Goal: Task Accomplishment & Management: Manage account settings

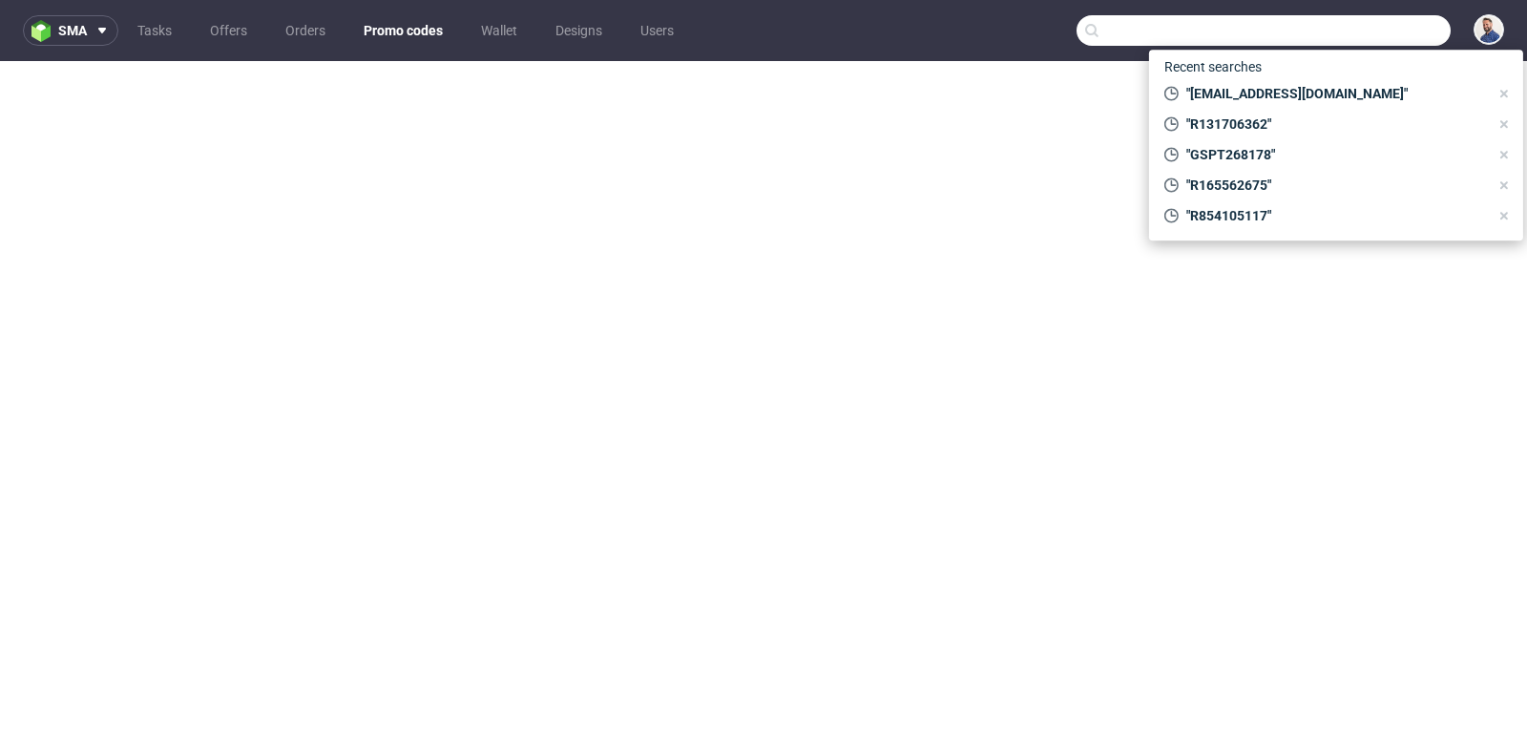
click at [1360, 33] on input "text" at bounding box center [1263, 30] width 374 height 31
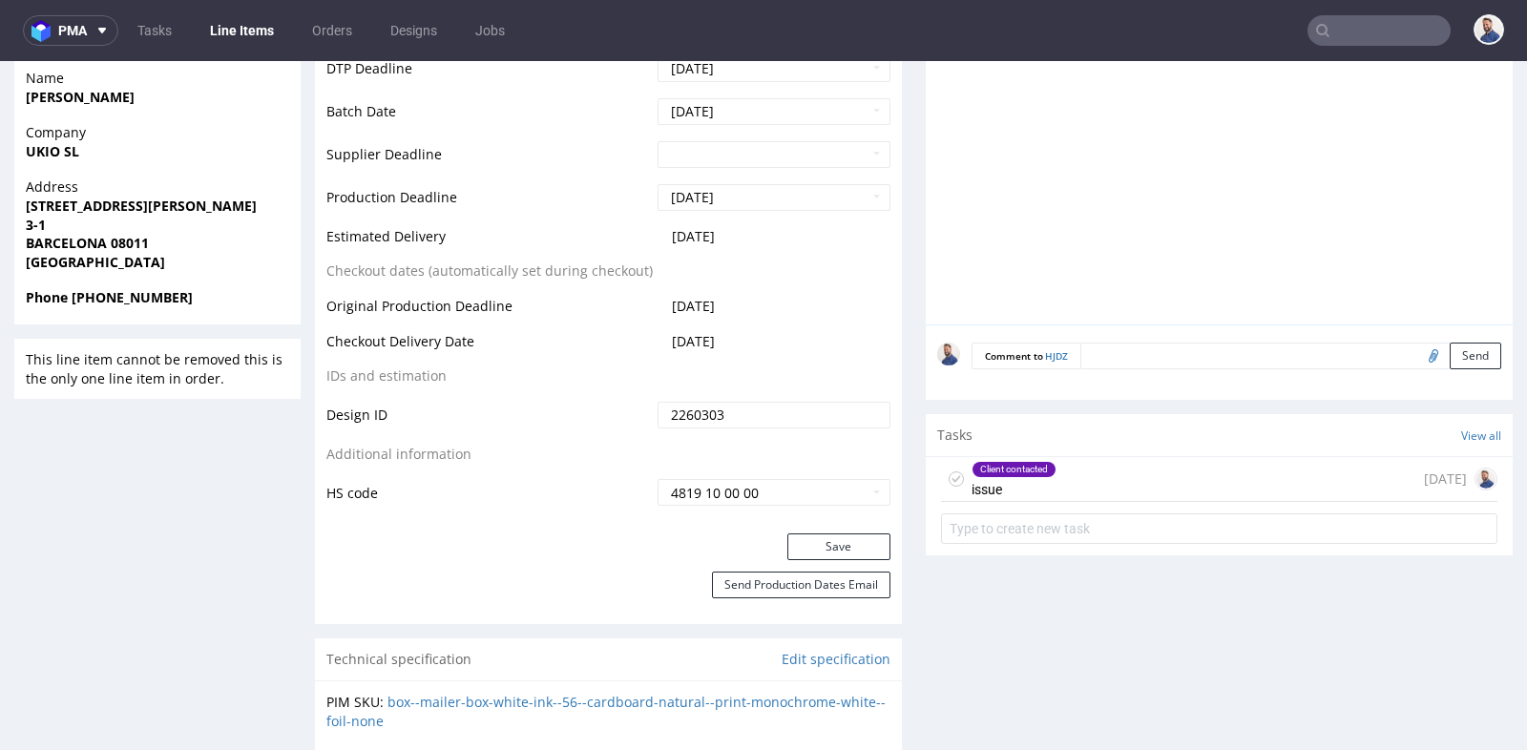
scroll to position [1073, 0]
drag, startPoint x: 0, startPoint y: 0, endPoint x: 1356, endPoint y: 36, distance: 1356.3
click at [1356, 36] on input "text" at bounding box center [1378, 30] width 143 height 31
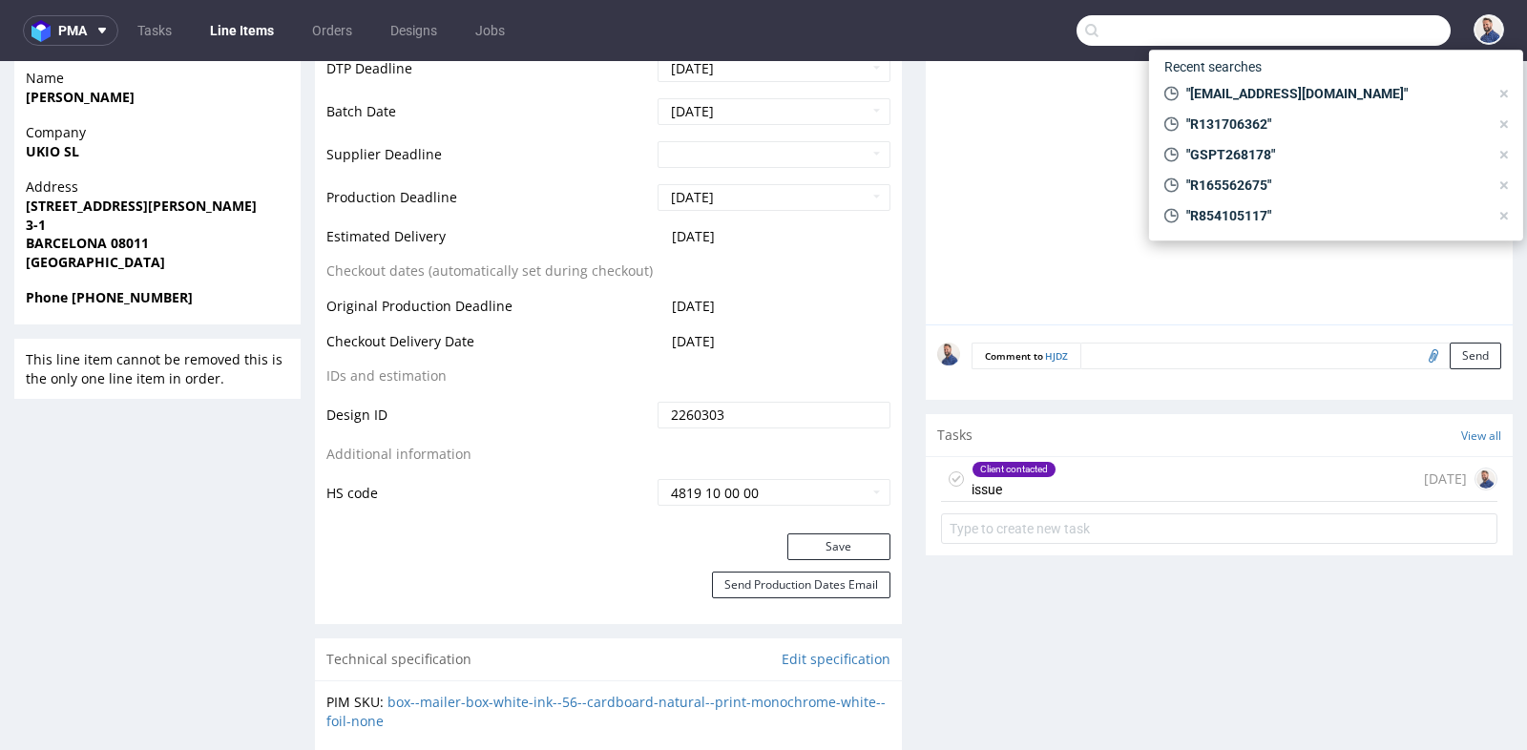
paste input "R117251419"
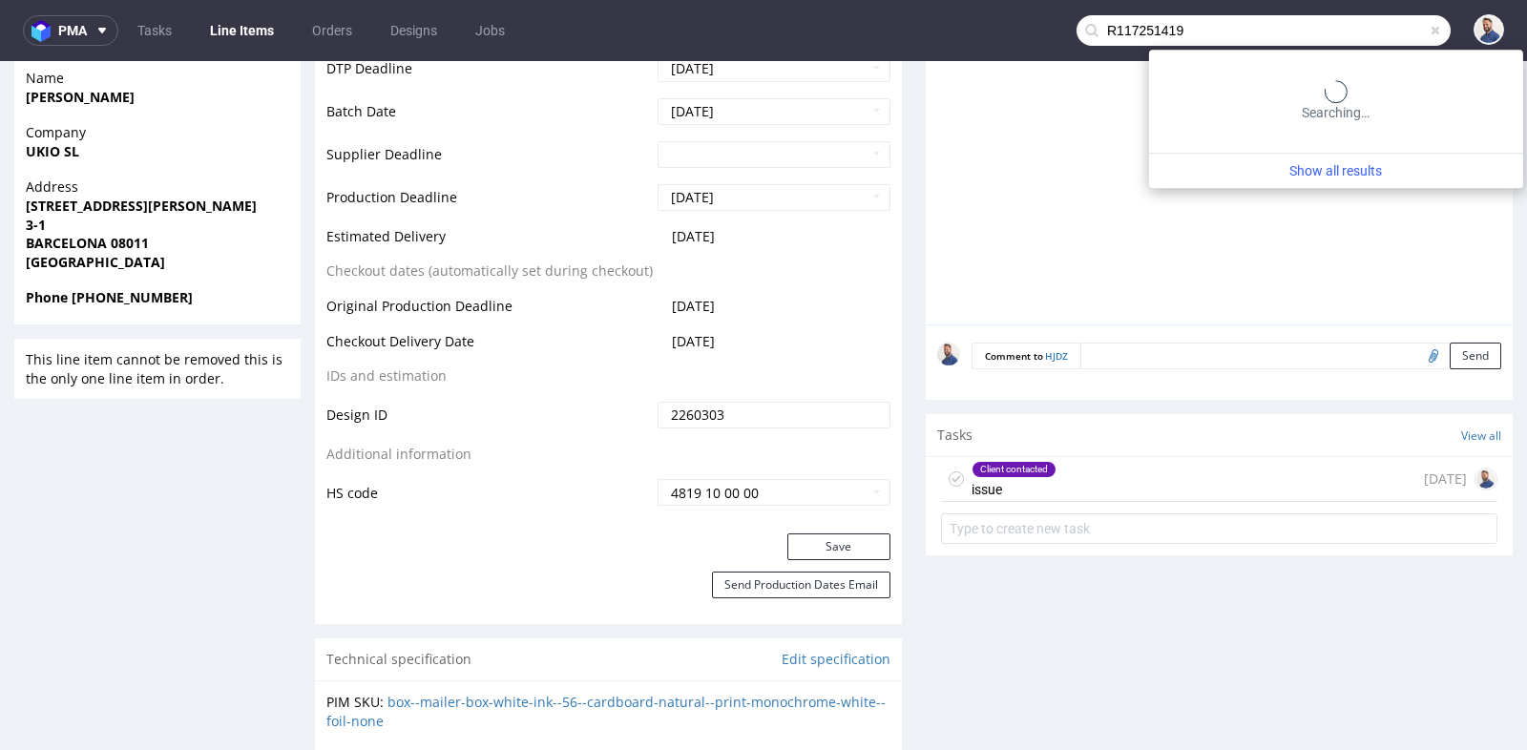
type input "R117251419"
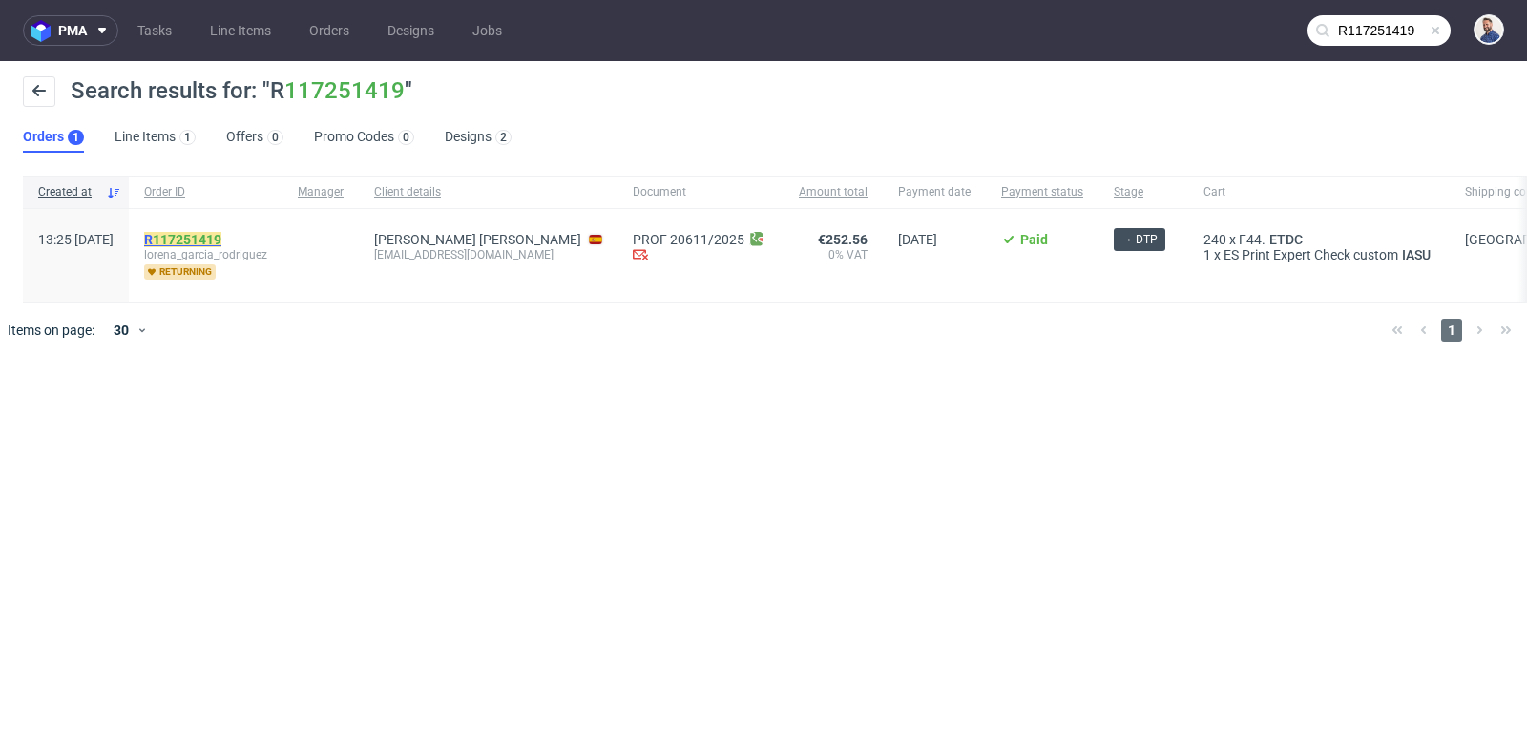
click at [221, 235] on link "117251419" at bounding box center [187, 239] width 69 height 15
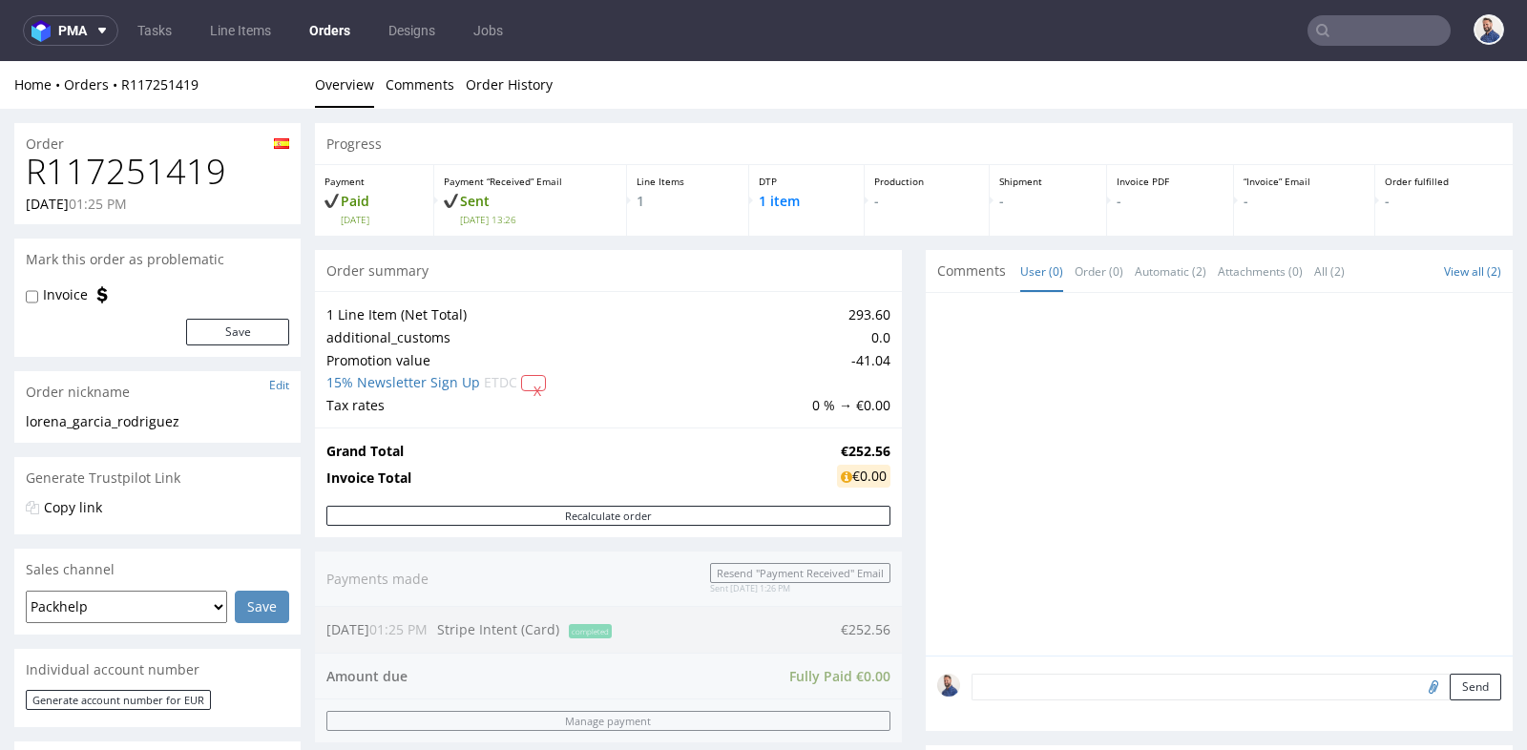
click at [912, 426] on div "Progress Payment Paid [DATE] Payment “Received” Email Sent [DATE] 13:26 Line It…" at bounding box center [913, 697] width 1197 height 1149
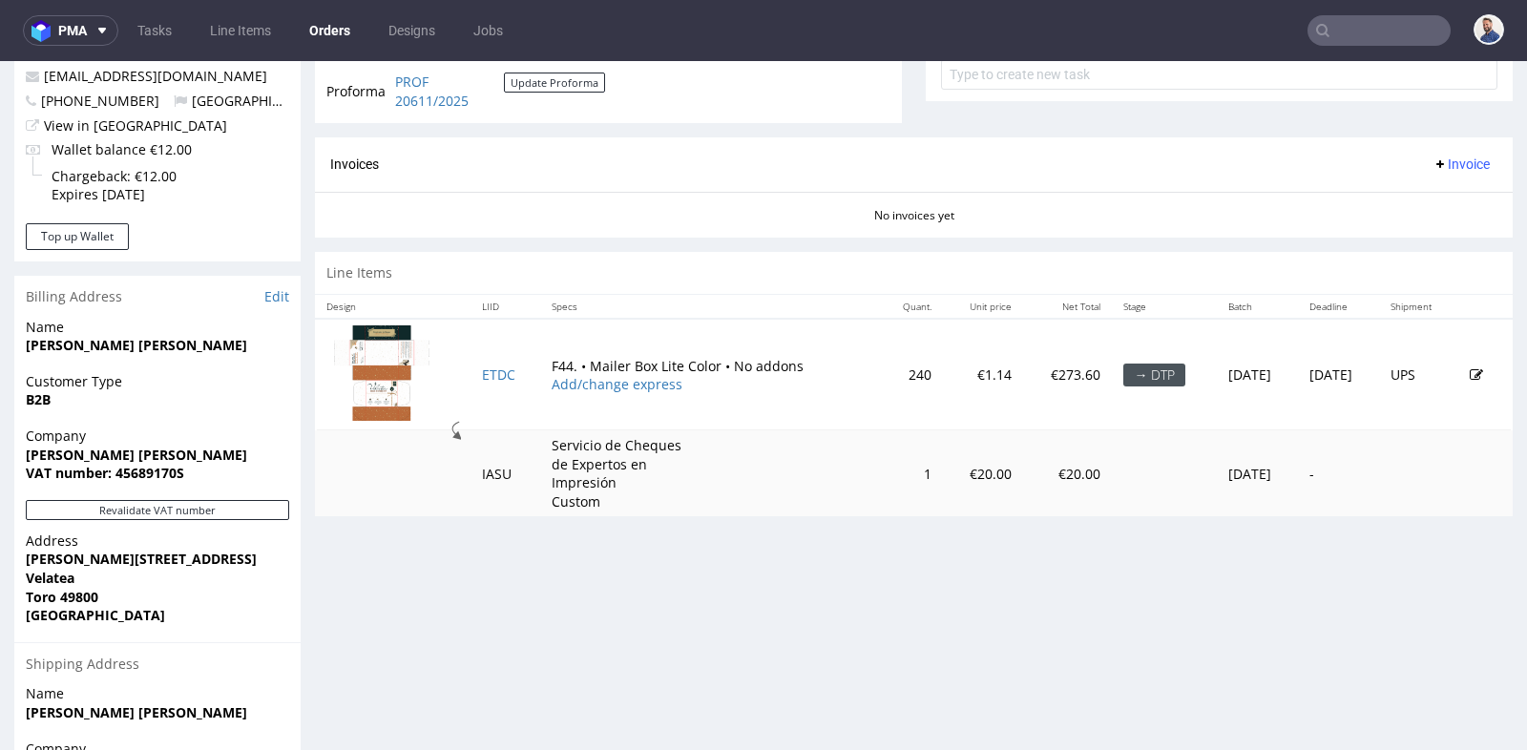
scroll to position [763, 0]
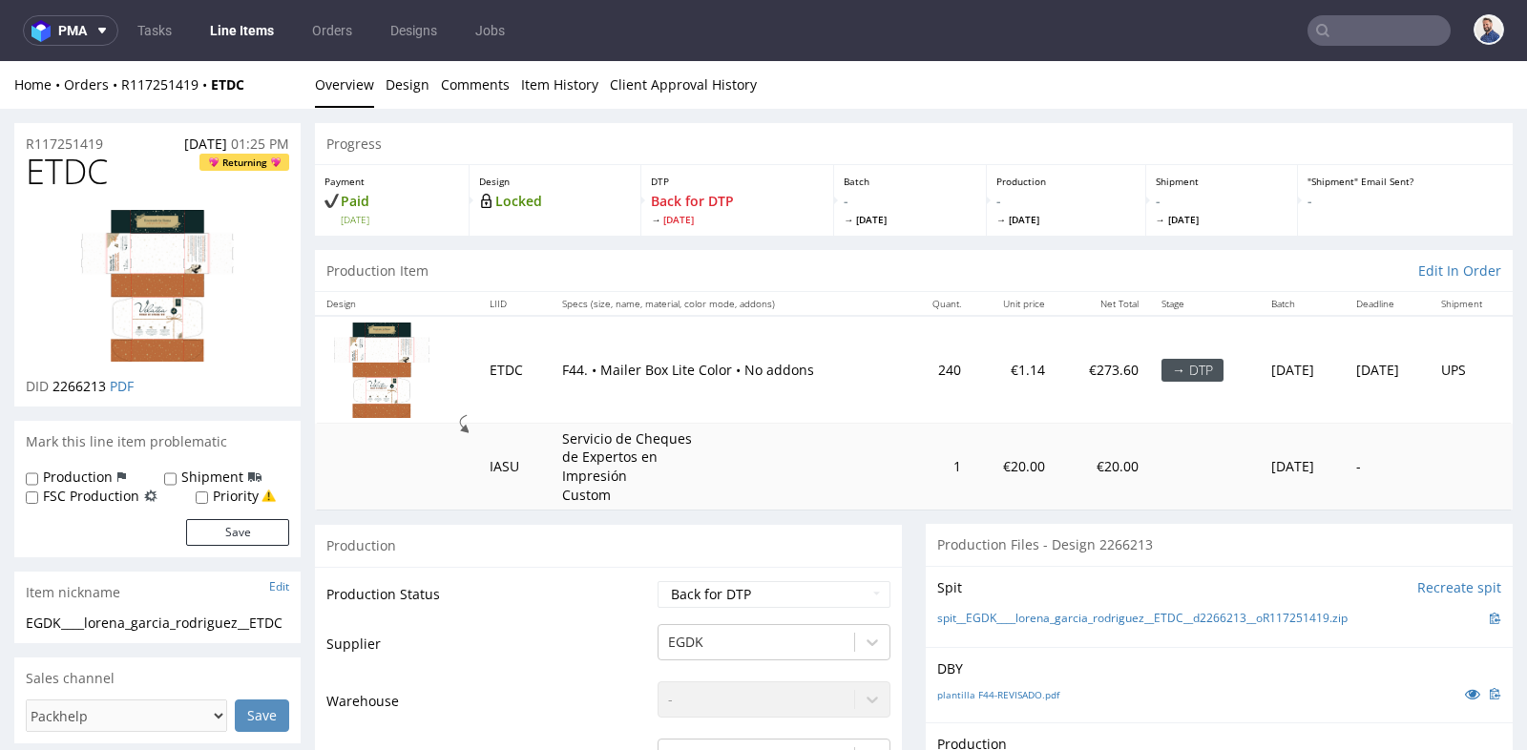
click at [905, 390] on td "240" at bounding box center [938, 369] width 67 height 107
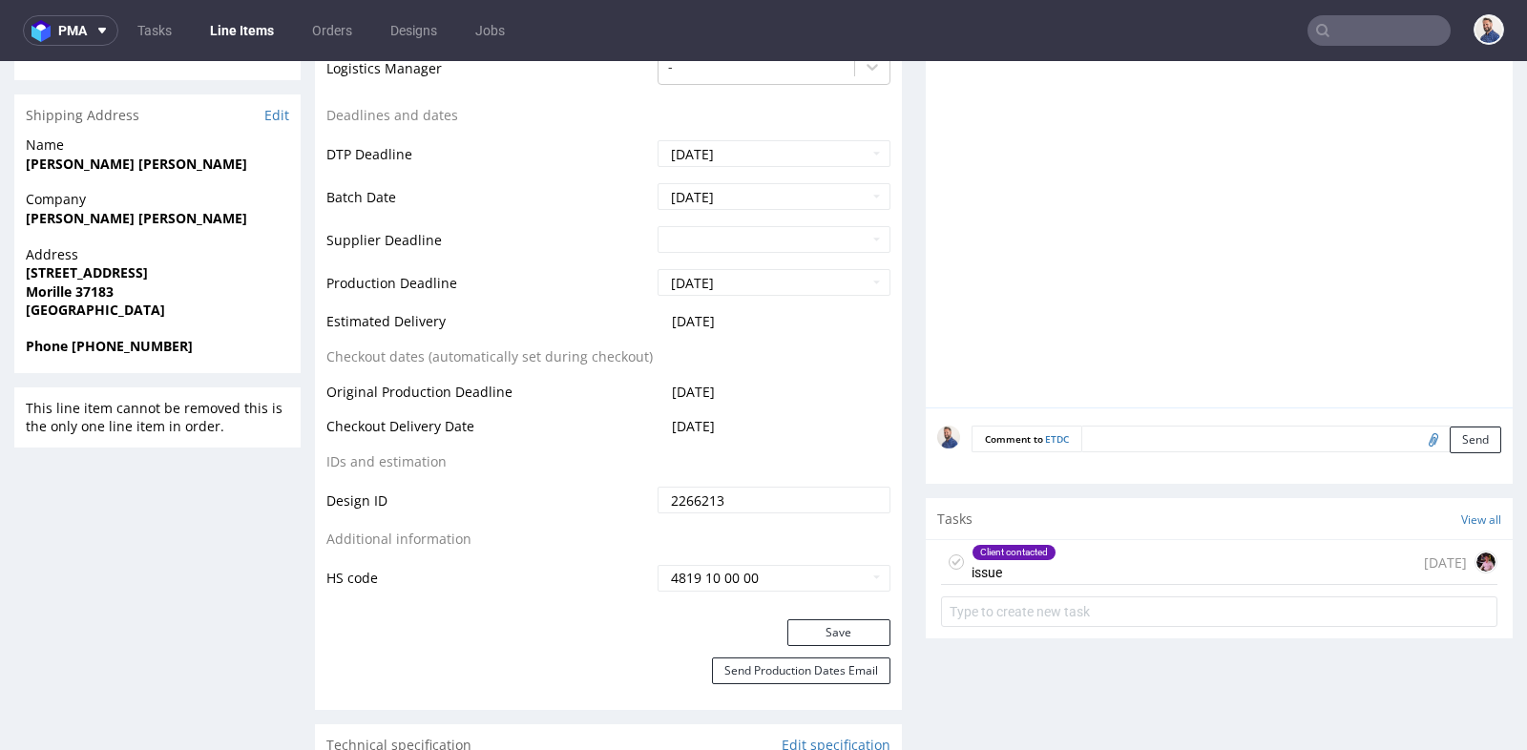
scroll to position [805, 0]
click at [1183, 557] on div "Client contacted issue [DATE]" at bounding box center [1219, 561] width 556 height 45
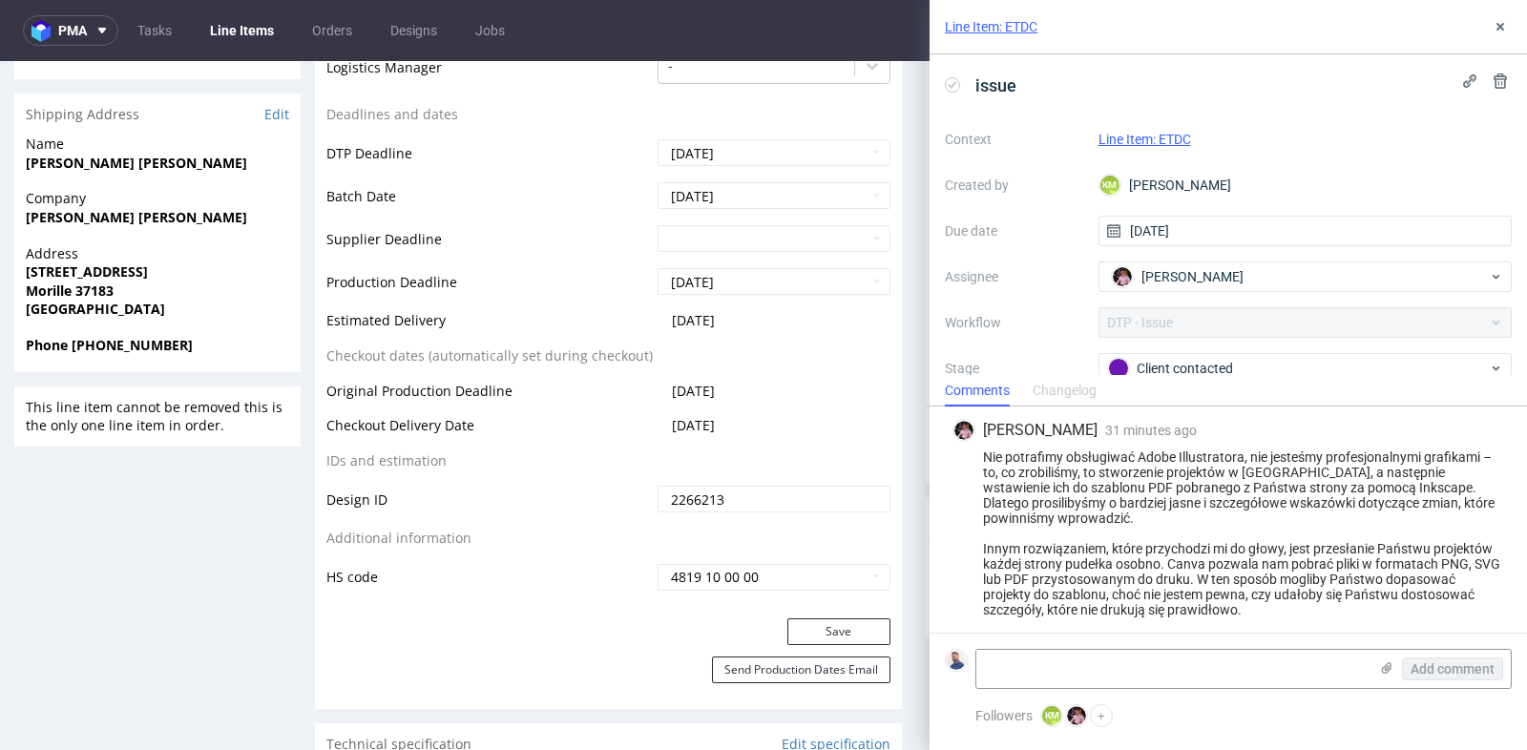
scroll to position [474, 0]
